Goal: Information Seeking & Learning: Check status

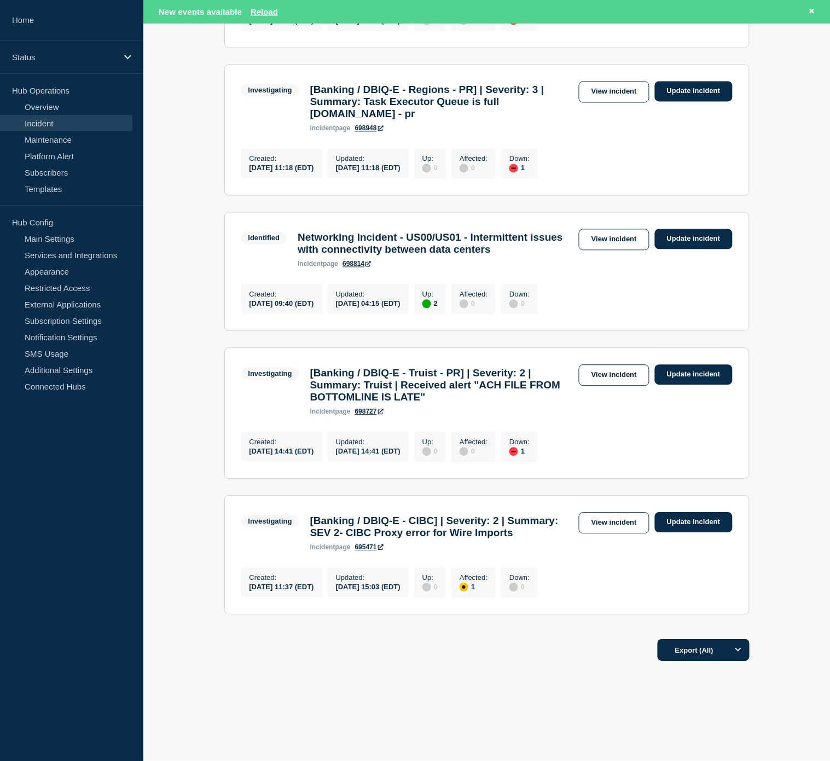
scroll to position [486, 0]
click at [608, 534] on link "View incident" at bounding box center [614, 522] width 71 height 21
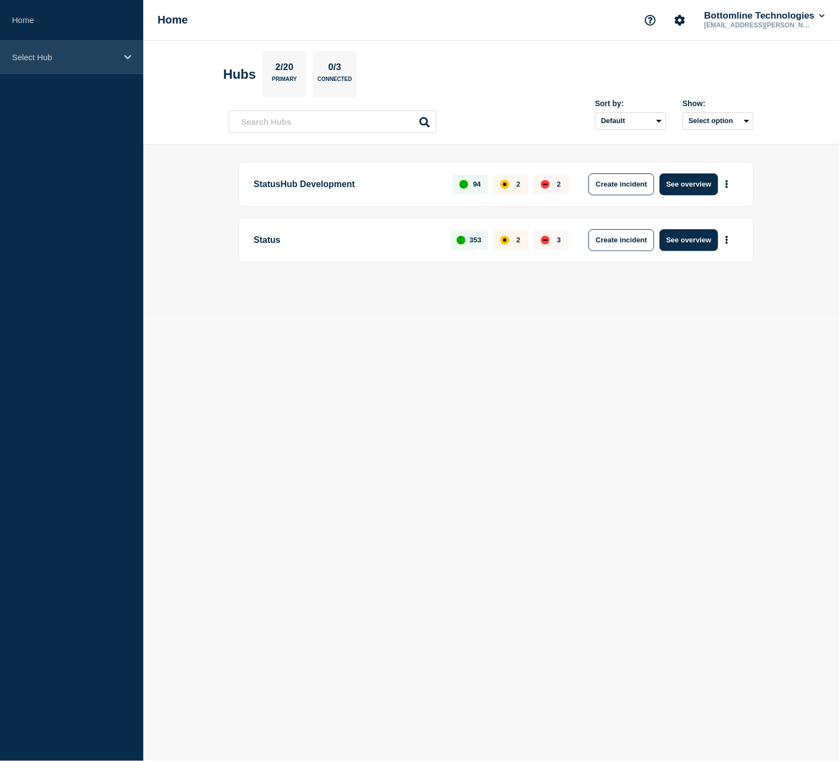
click at [88, 50] on div "Select Hub" at bounding box center [71, 56] width 143 height 33
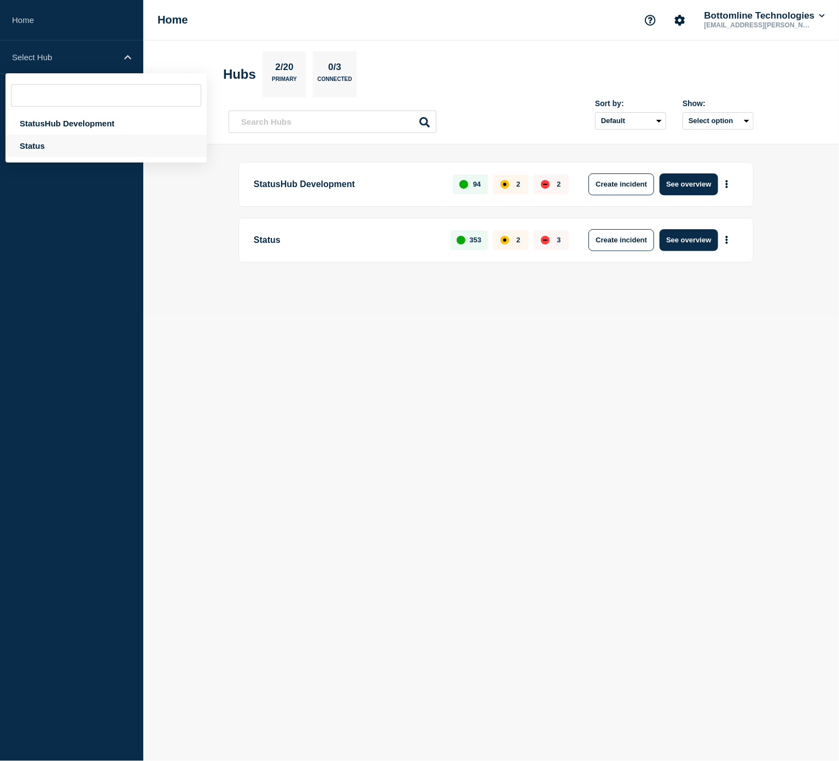
click at [56, 145] on div "Status" at bounding box center [105, 146] width 201 height 22
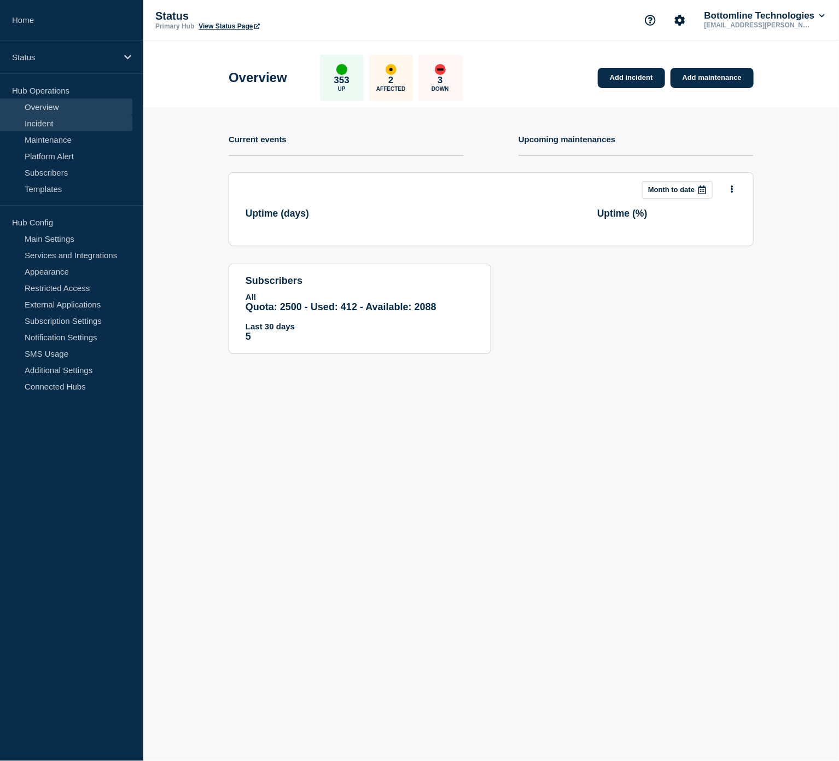
click at [55, 124] on link "Incident" at bounding box center [66, 123] width 132 height 16
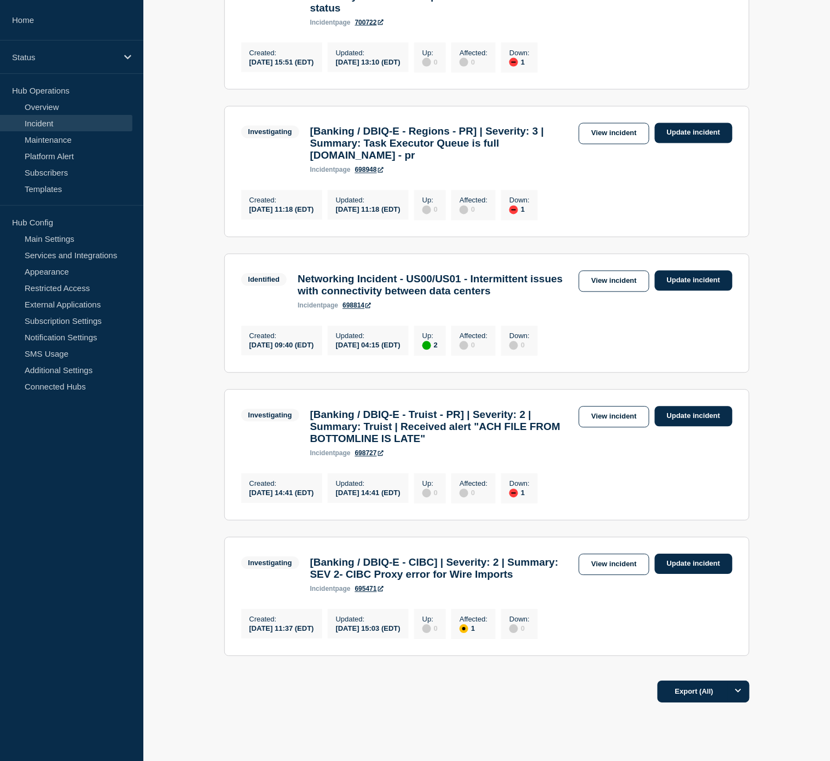
scroll to position [504, 0]
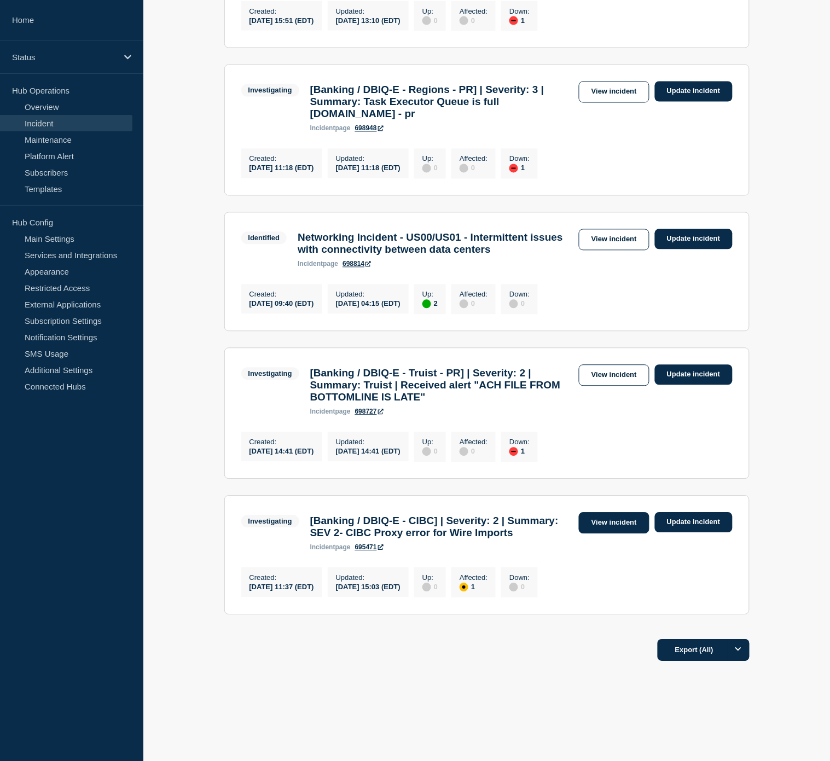
click at [615, 512] on link "View incident" at bounding box center [614, 522] width 71 height 21
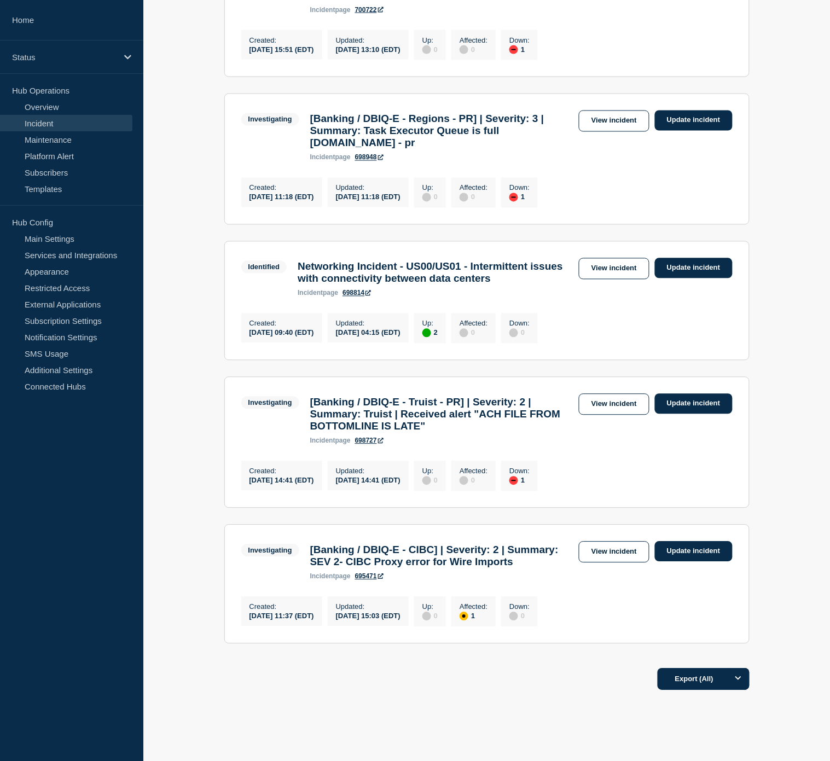
scroll to position [504, 0]
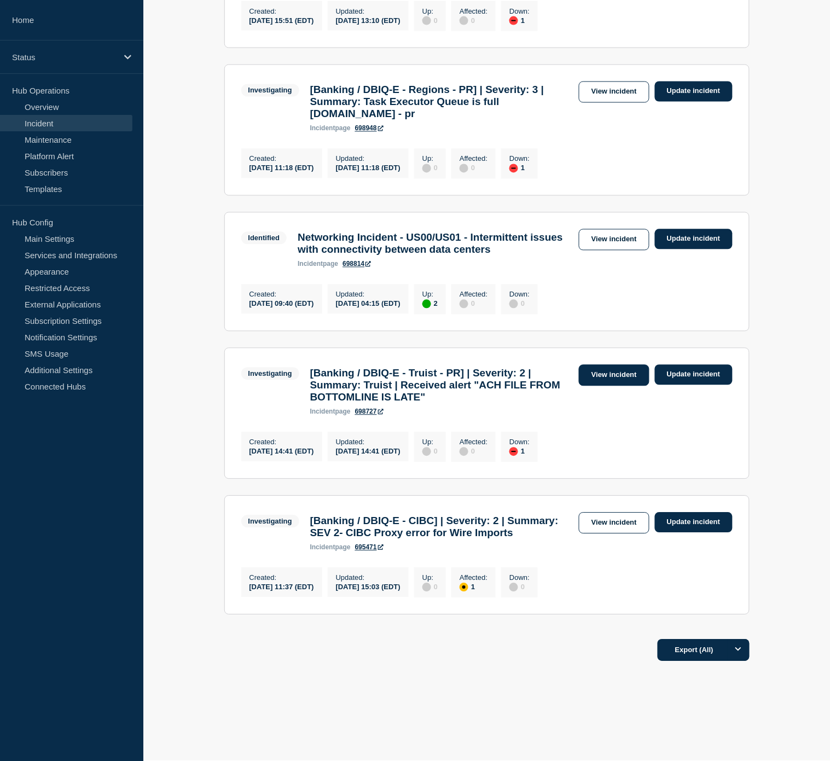
click at [629, 365] on link "View incident" at bounding box center [614, 375] width 71 height 21
